Goal: Task Accomplishment & Management: Complete application form

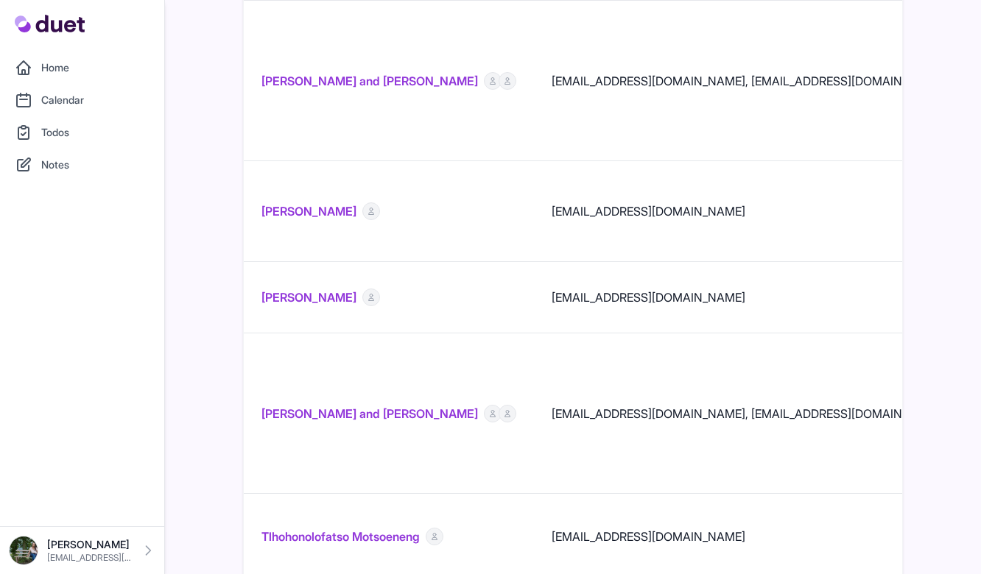
click at [77, 64] on link "Home" at bounding box center [82, 67] width 147 height 29
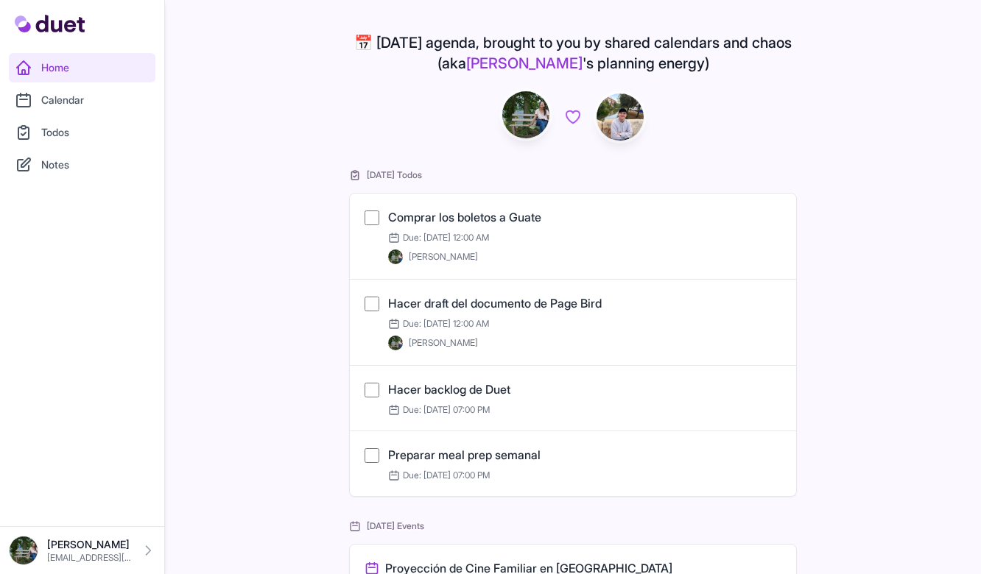
click at [82, 98] on link "Calendar" at bounding box center [82, 99] width 147 height 29
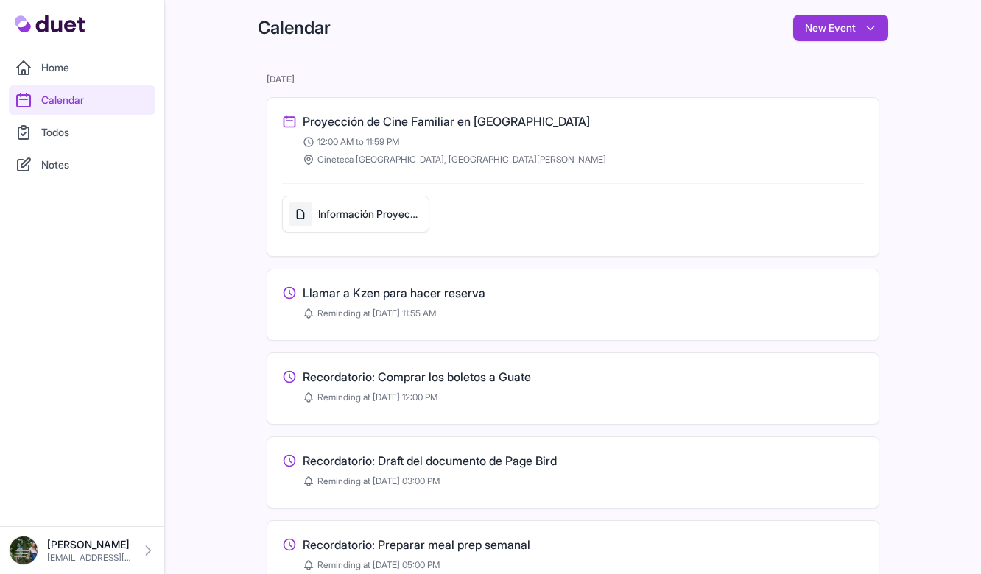
click at [872, 13] on div "Calendar New Event New Event New Reminder" at bounding box center [573, 23] width 660 height 47
click at [867, 17] on button "New Event" at bounding box center [840, 28] width 95 height 27
click at [808, 63] on link "New Event" at bounding box center [809, 65] width 157 height 25
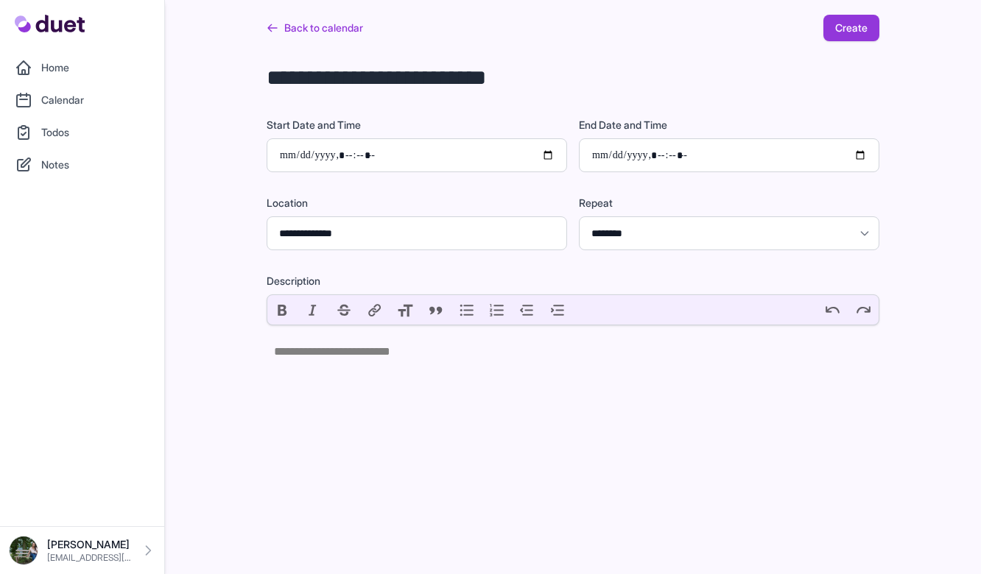
click at [465, 92] on textarea at bounding box center [573, 82] width 613 height 35
type textarea "***"
click at [463, 355] on trix-editor at bounding box center [573, 354] width 613 height 59
click at [336, 27] on link "Back to calendar" at bounding box center [315, 28] width 96 height 27
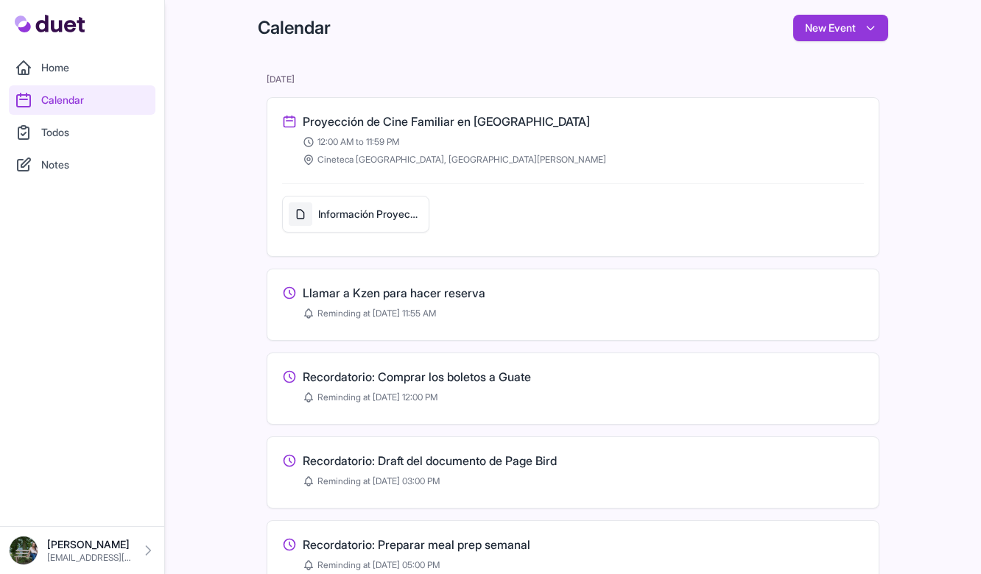
click at [121, 49] on div "Home Calendar Todos Notes" at bounding box center [82, 263] width 164 height 526
click at [113, 58] on link "Home" at bounding box center [82, 67] width 147 height 29
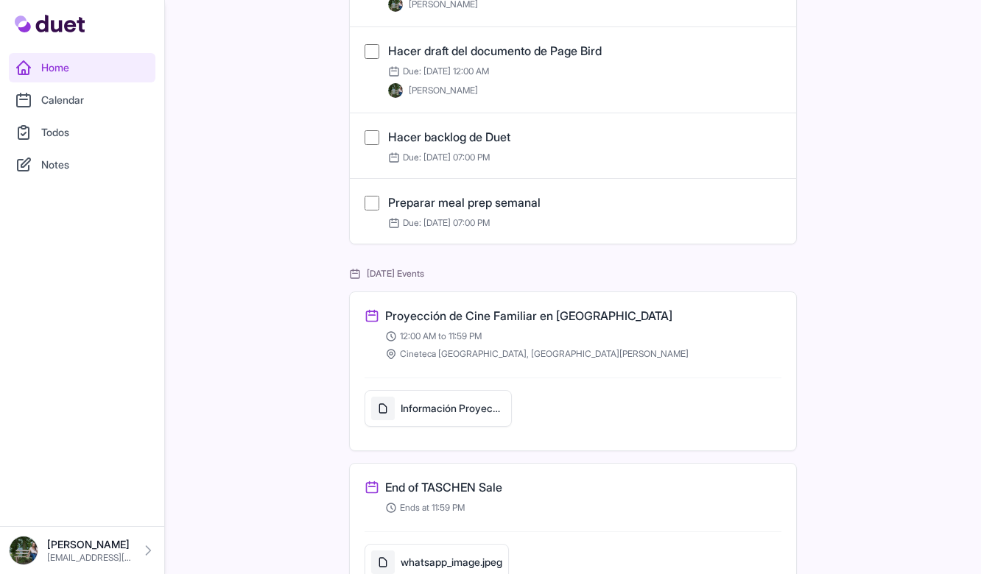
scroll to position [200, 0]
